Goal: Task Accomplishment & Management: Manage account settings

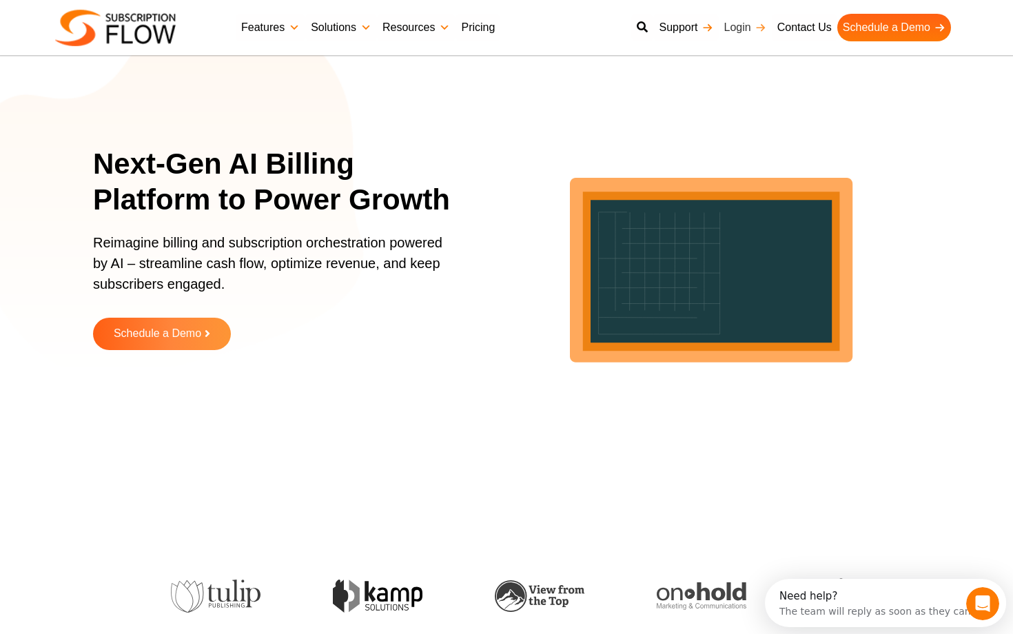
click at [731, 31] on link "Login" at bounding box center [745, 28] width 53 height 28
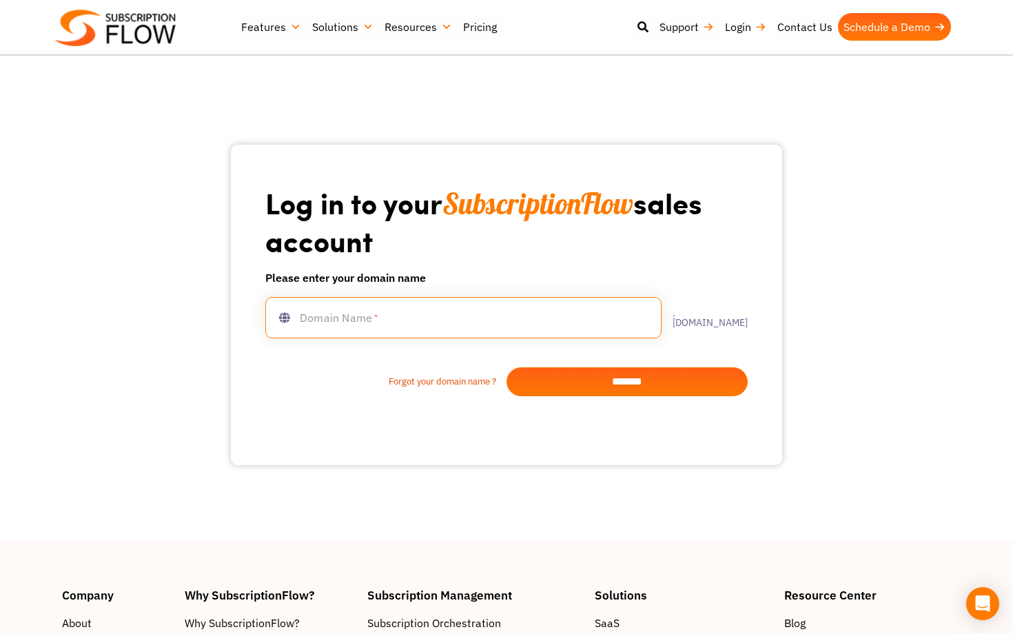
click at [410, 327] on input "text" at bounding box center [463, 317] width 396 height 41
type input "**********"
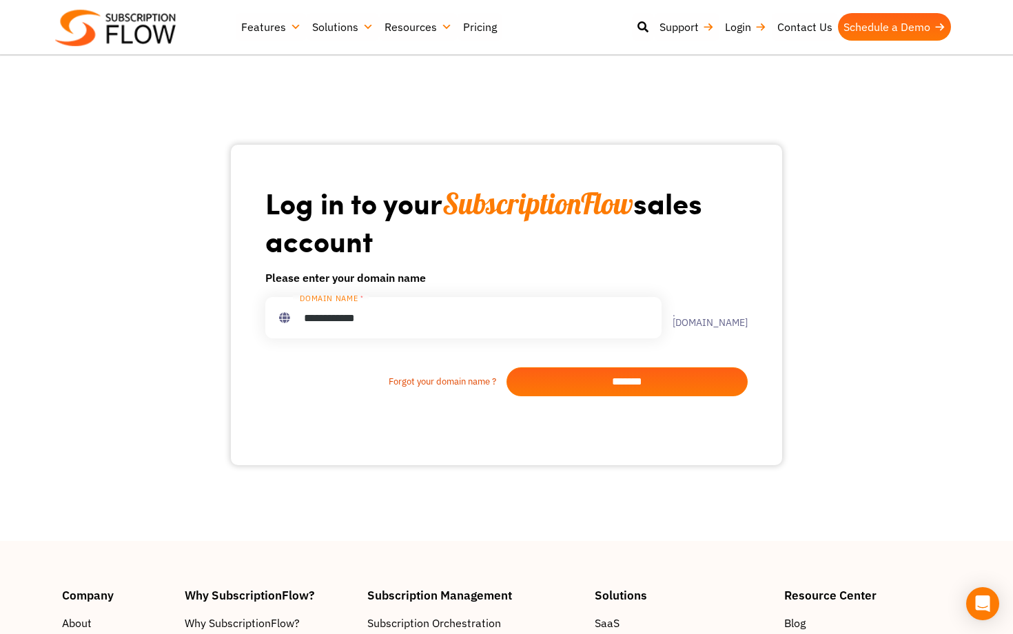
click at [586, 392] on input "*******" at bounding box center [626, 381] width 241 height 29
